Goal: Check status: Check status

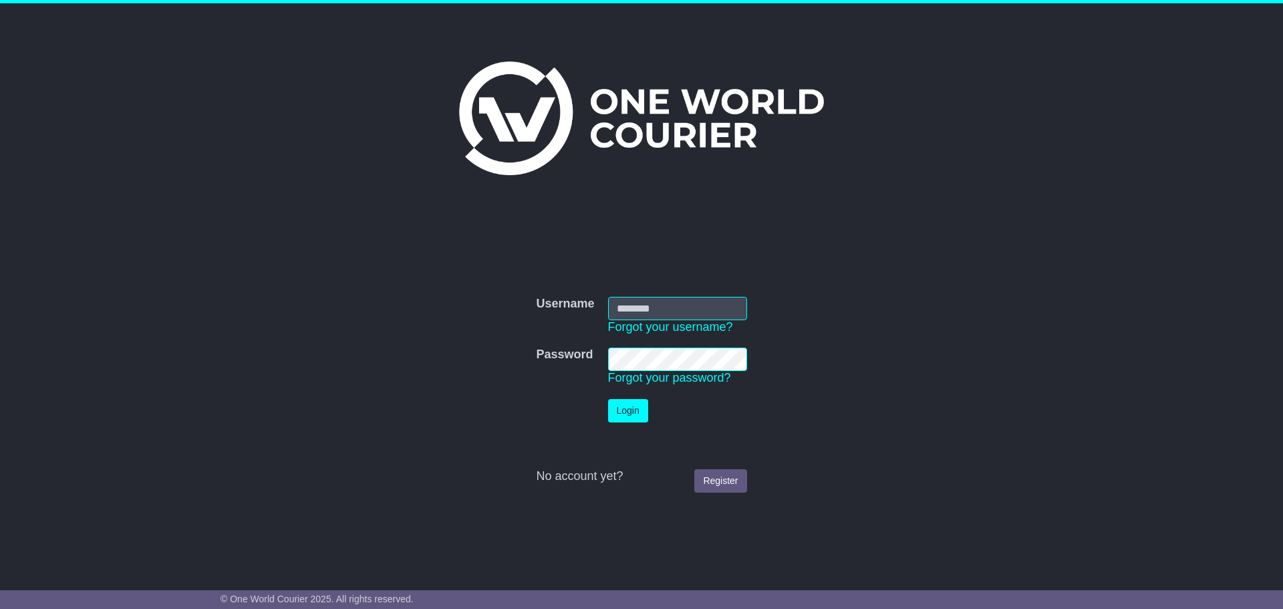
click at [703, 309] on input "Username" at bounding box center [677, 308] width 139 height 23
type input "**********"
click at [635, 414] on button "Login" at bounding box center [628, 410] width 40 height 23
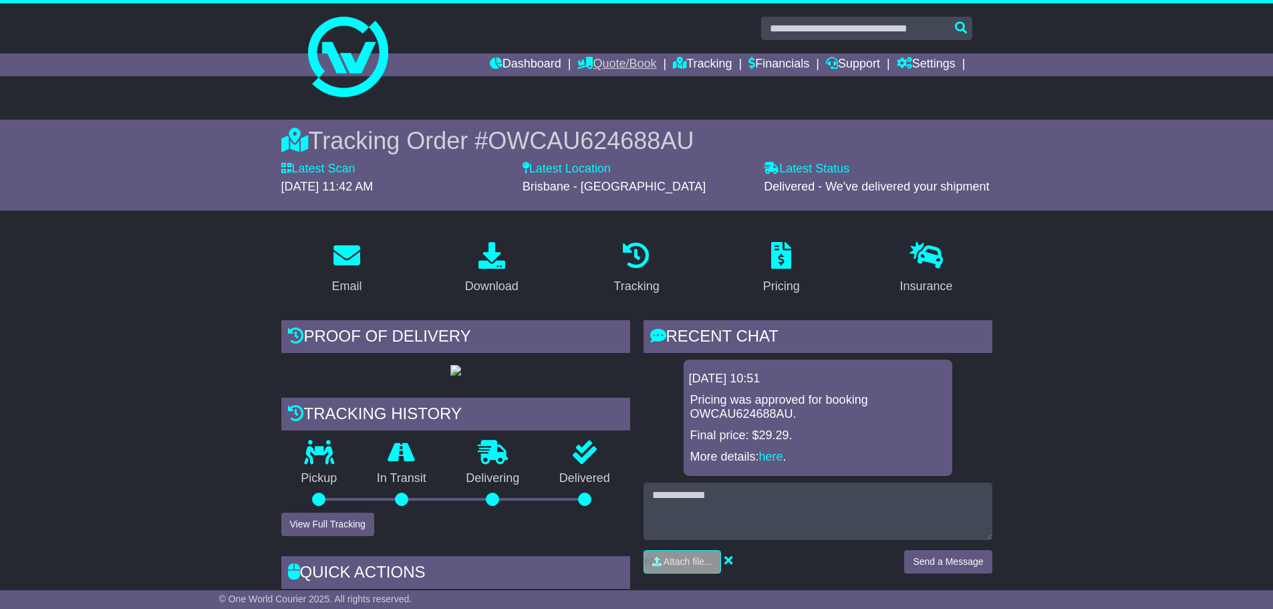
click at [619, 57] on link "Quote/Book" at bounding box center [616, 64] width 79 height 23
click at [691, 60] on link "Tracking" at bounding box center [702, 64] width 59 height 23
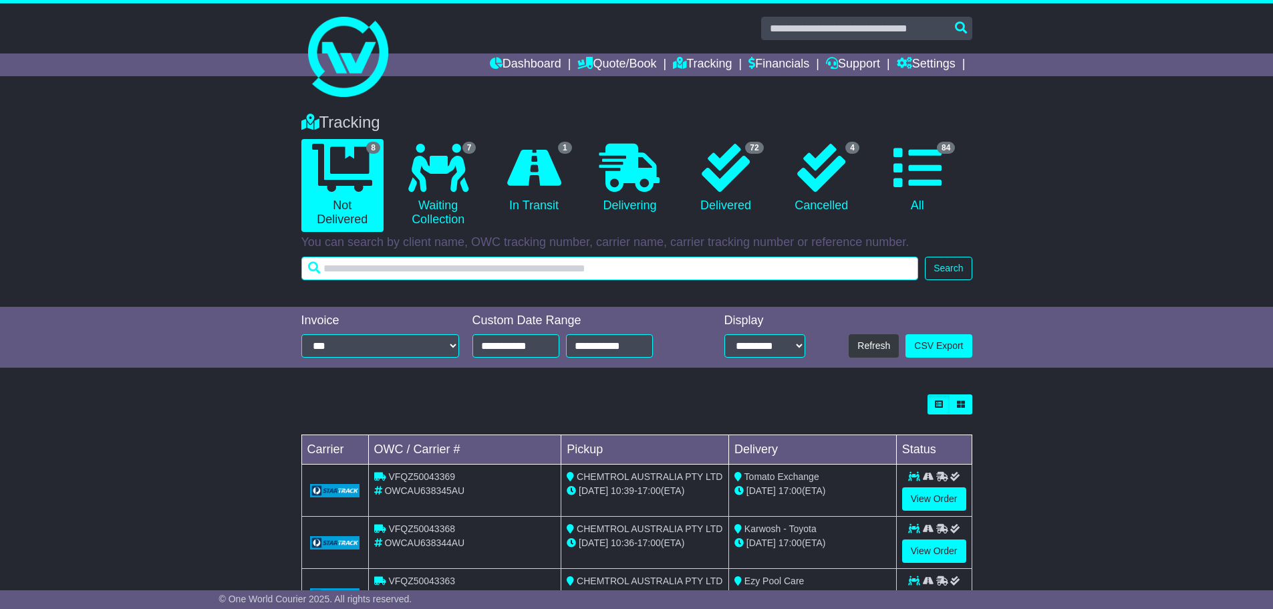
click at [593, 265] on input "text" at bounding box center [609, 268] width 617 height 23
type input "****"
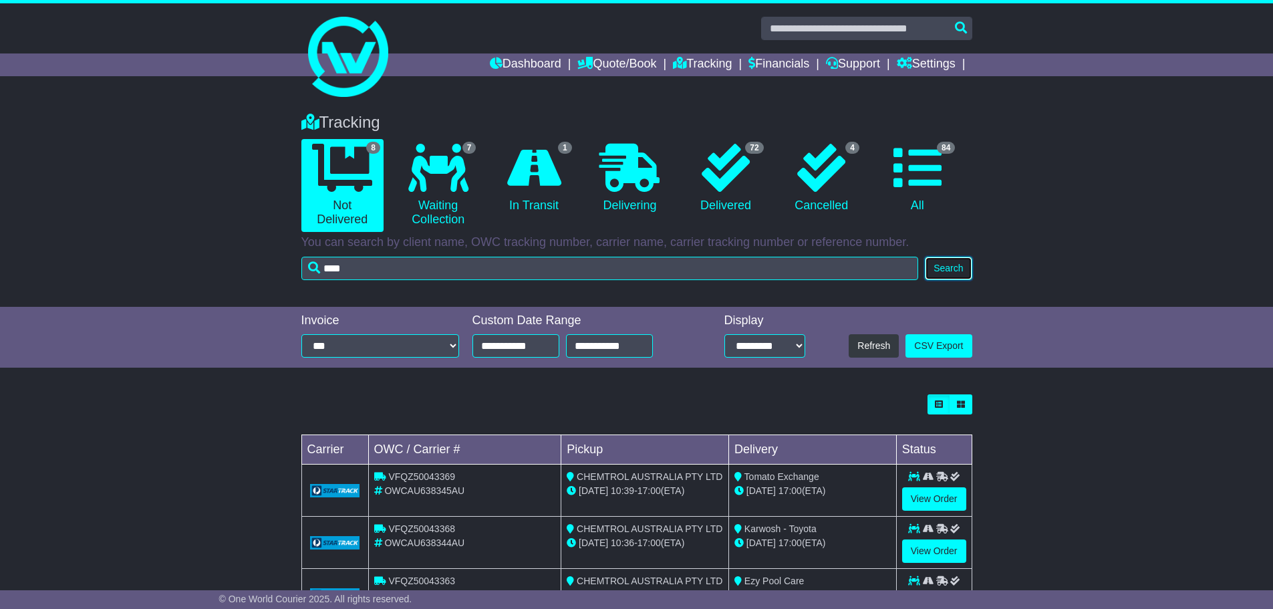
click at [952, 275] on button "Search" at bounding box center [948, 268] width 47 height 23
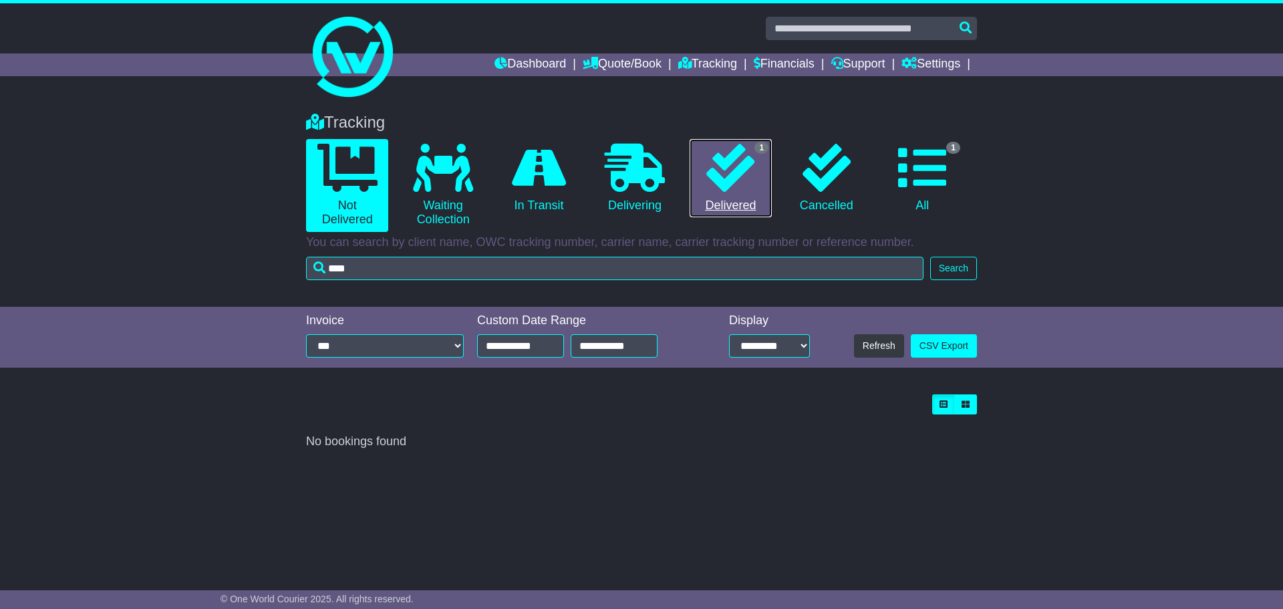
click at [722, 182] on icon at bounding box center [730, 168] width 48 height 48
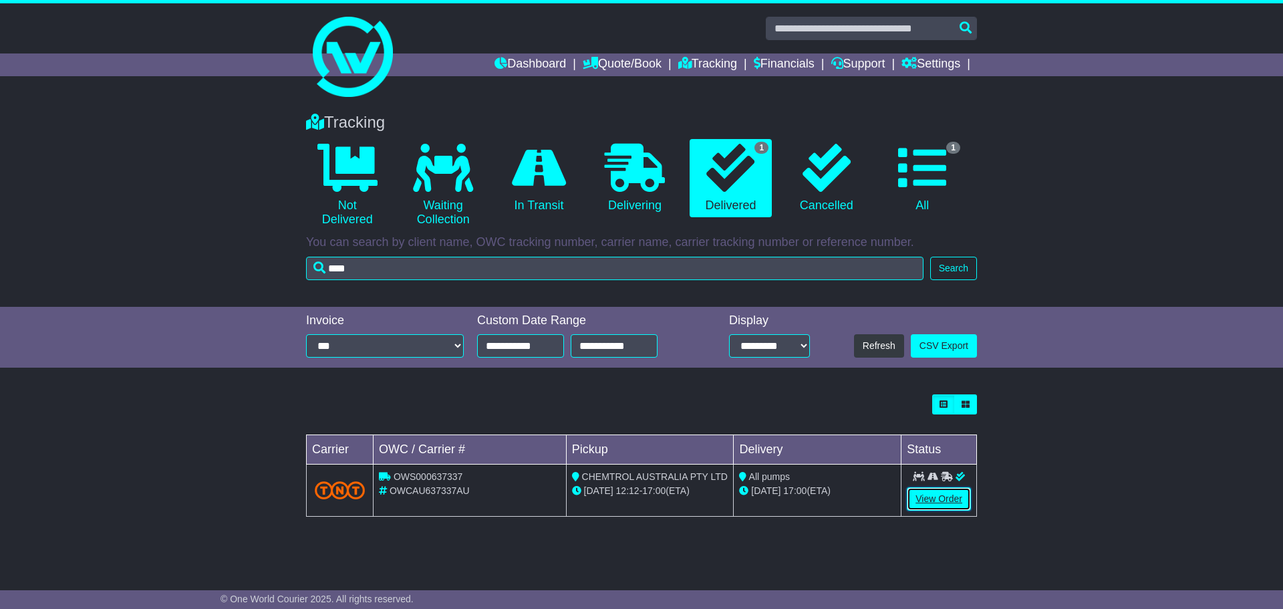
click at [927, 501] on link "View Order" at bounding box center [939, 498] width 64 height 23
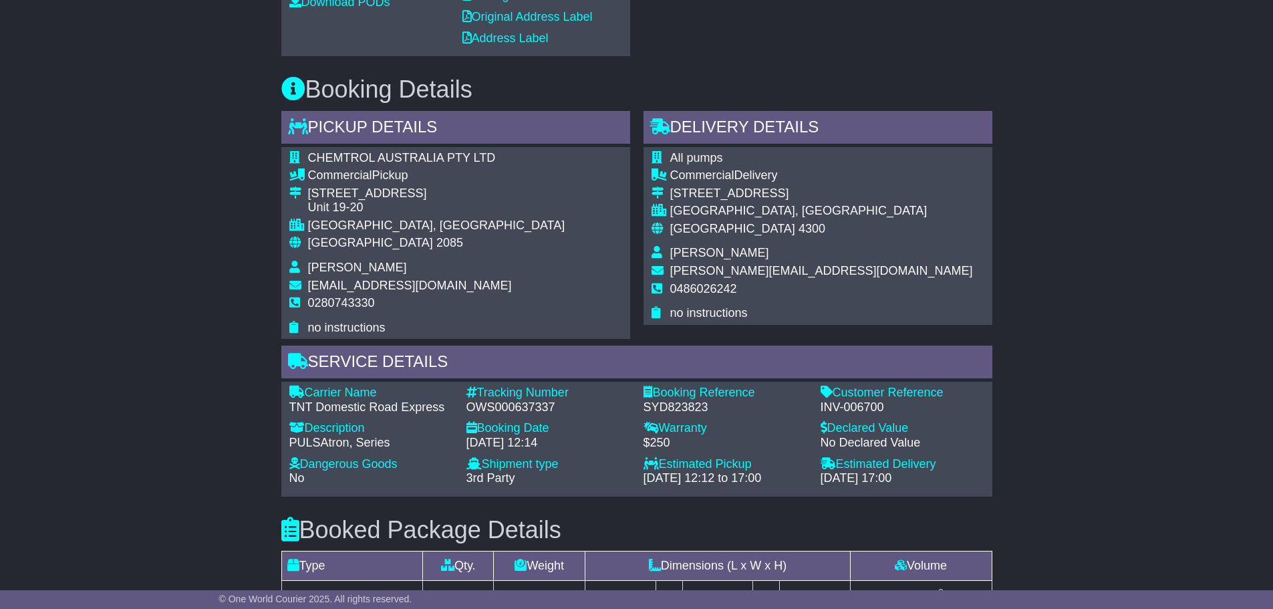
scroll to position [735, 0]
